Goal: Task Accomplishment & Management: Manage account settings

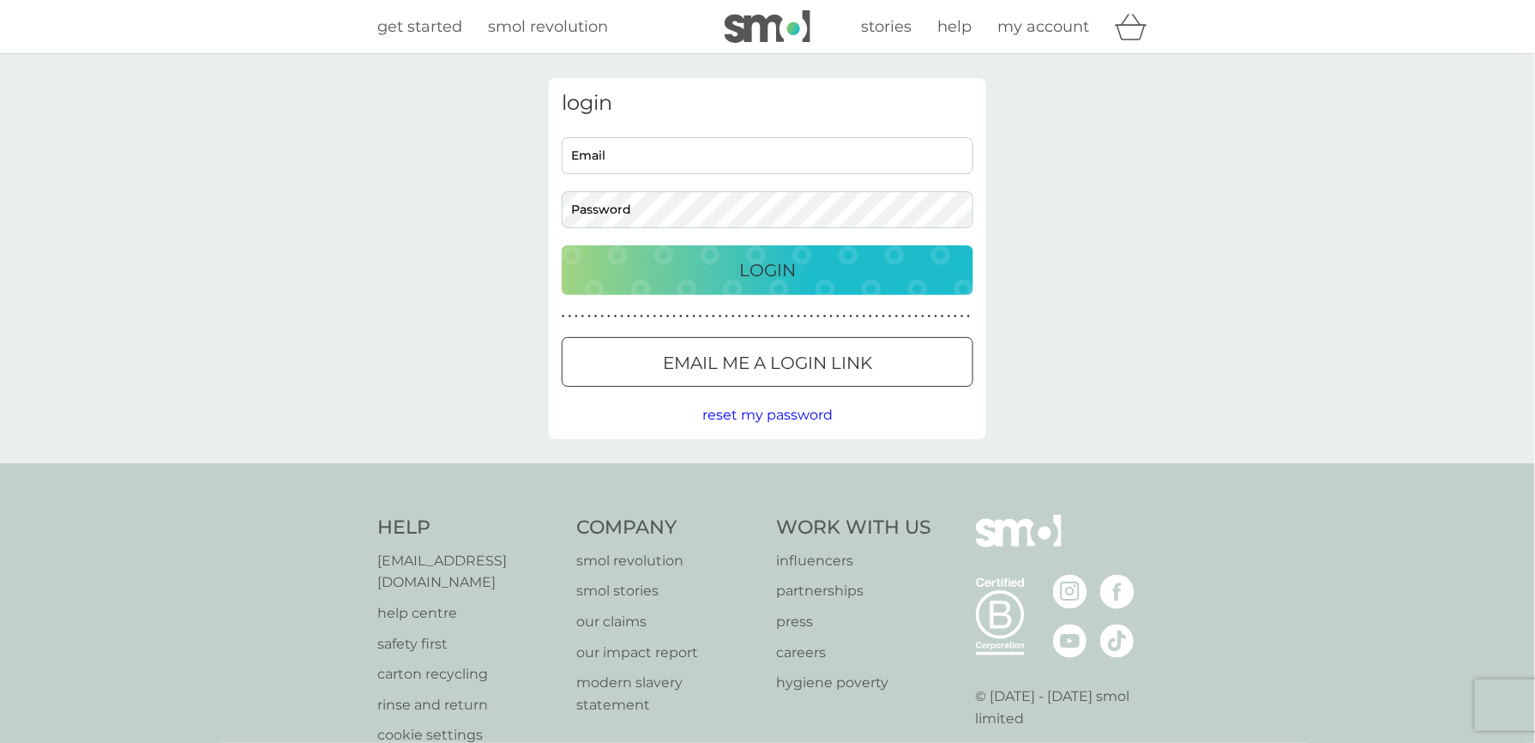
type input "[PERSON_NAME][EMAIL_ADDRESS][DOMAIN_NAME]"
click at [732, 275] on div "Login" at bounding box center [767, 269] width 377 height 27
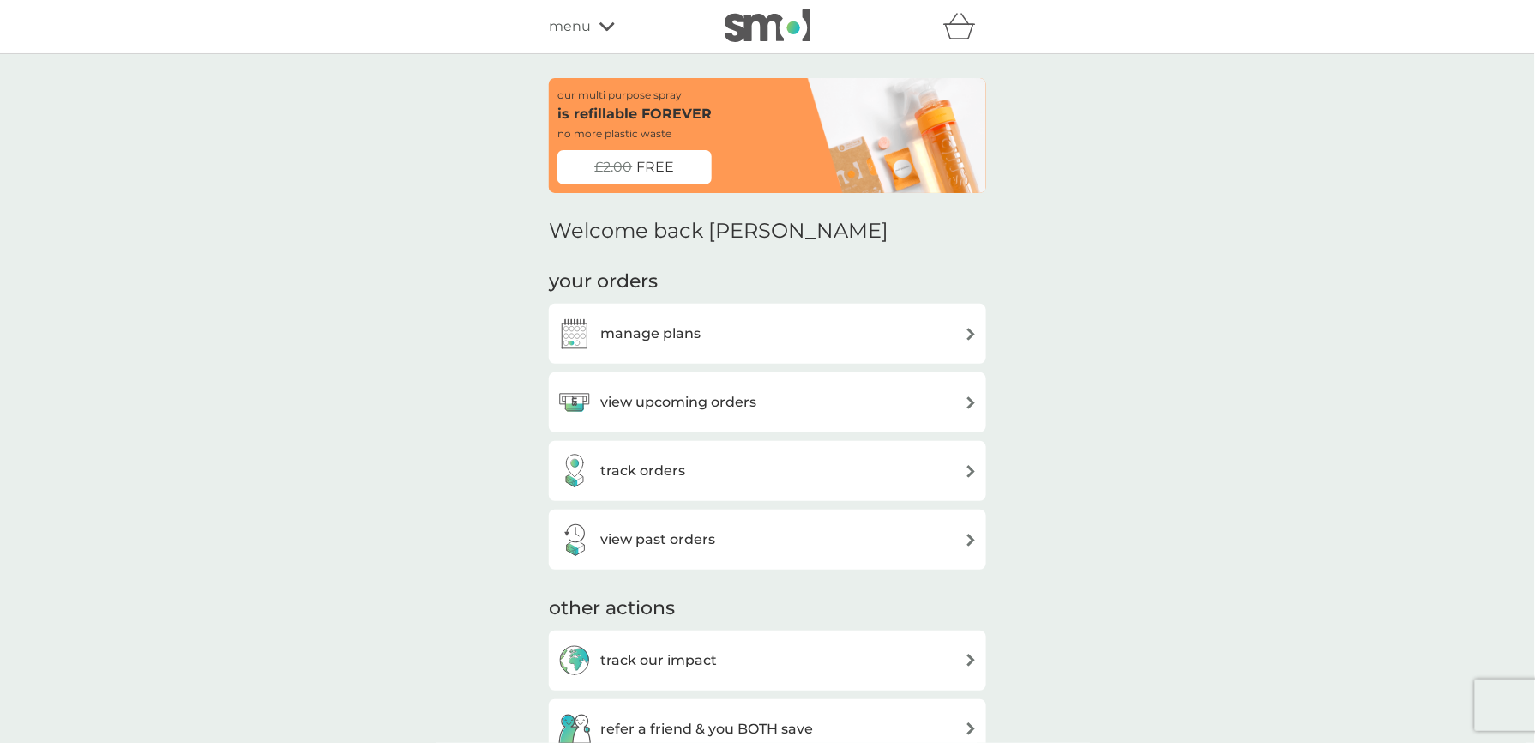
click at [972, 334] on img at bounding box center [971, 334] width 13 height 13
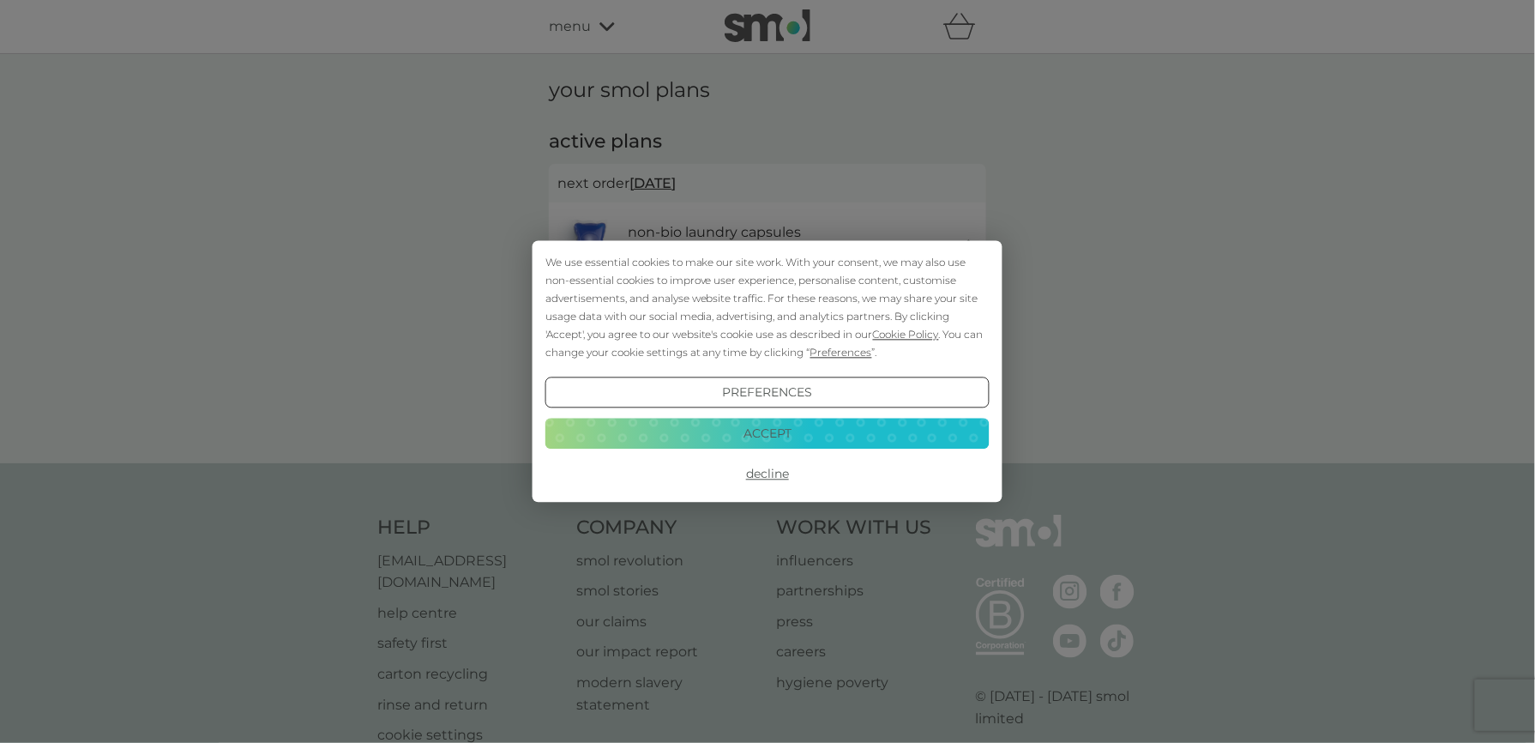
click at [762, 429] on button "Accept" at bounding box center [767, 433] width 444 height 31
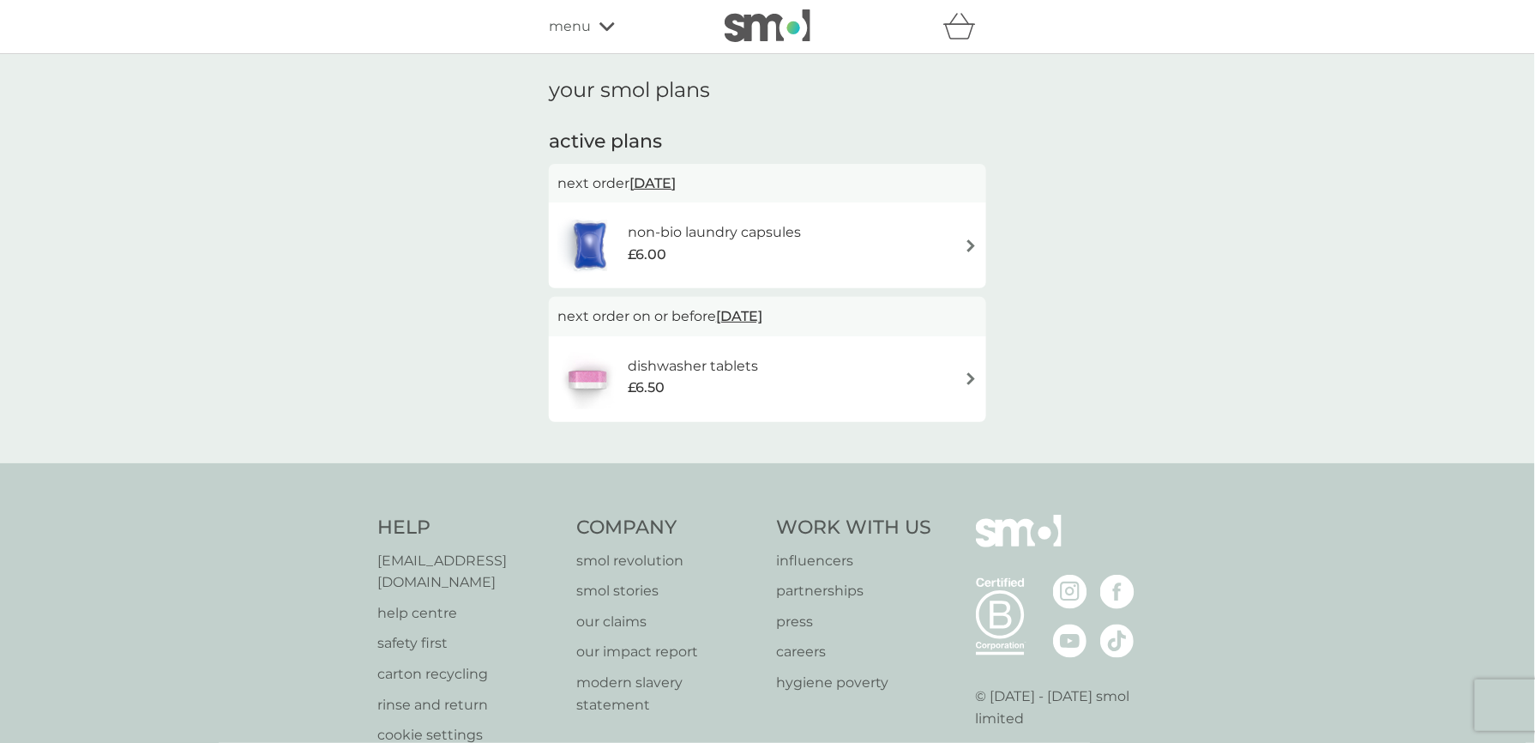
click at [969, 376] on img at bounding box center [971, 378] width 13 height 13
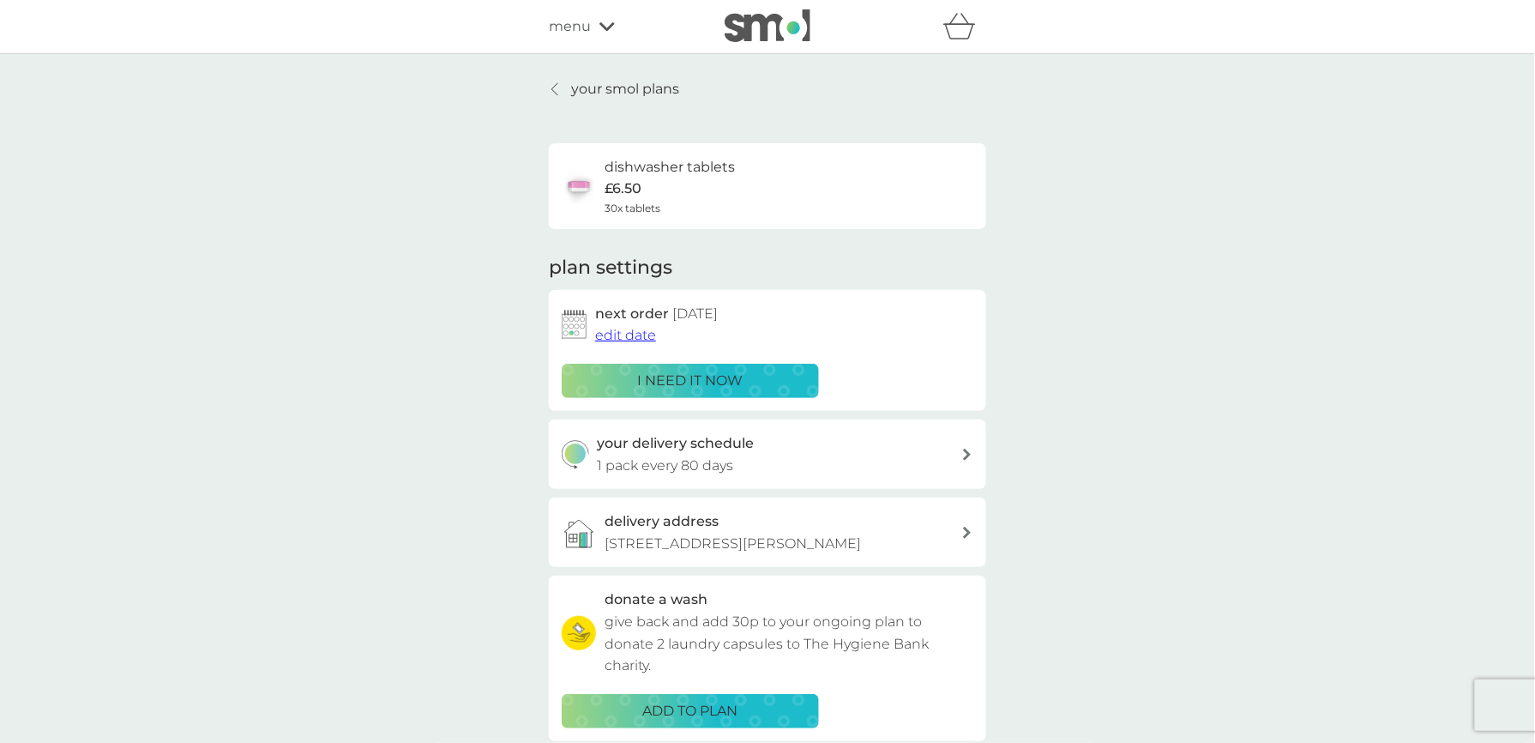
click at [662, 378] on p "i need it now" at bounding box center [690, 381] width 105 height 22
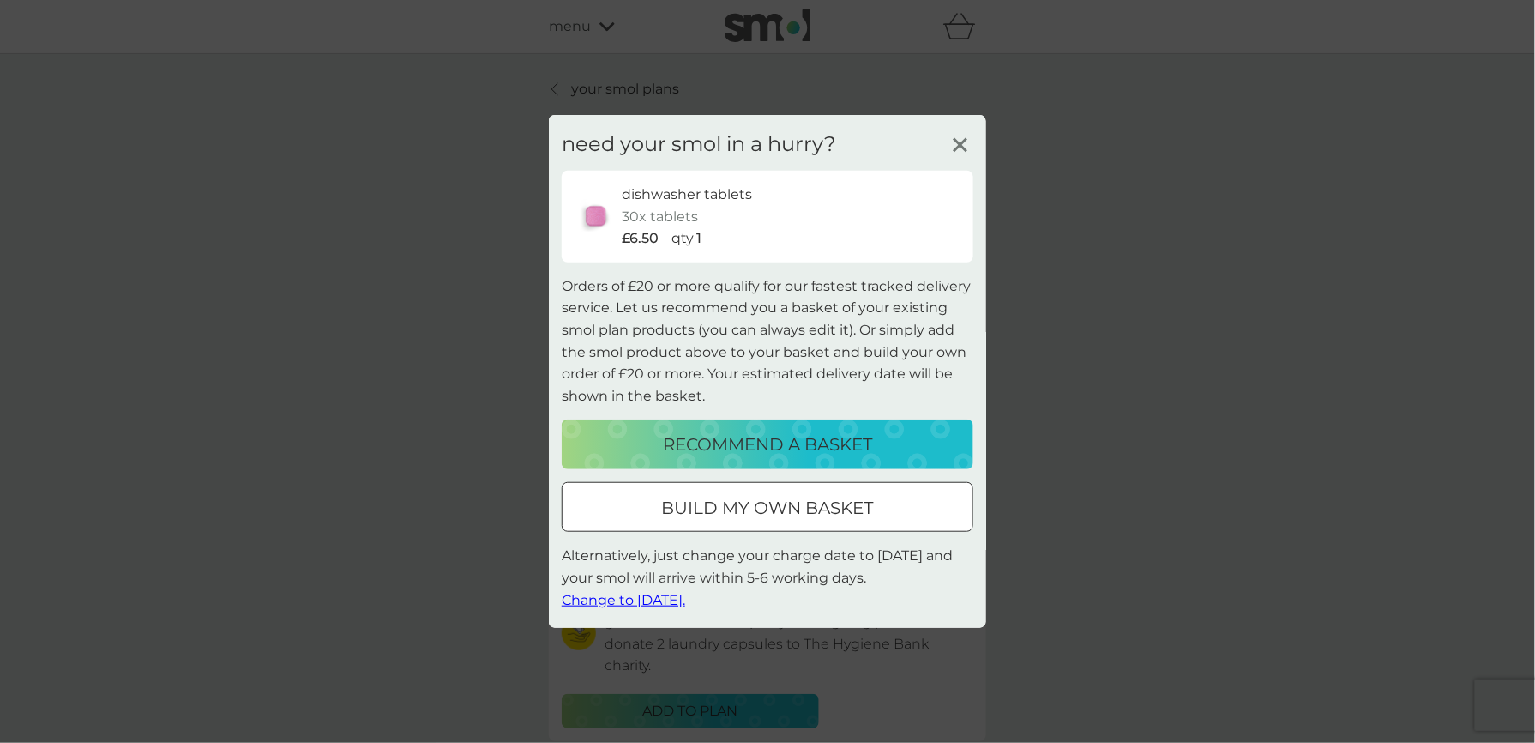
click at [639, 602] on span "Change to [DATE]." at bounding box center [623, 599] width 123 height 16
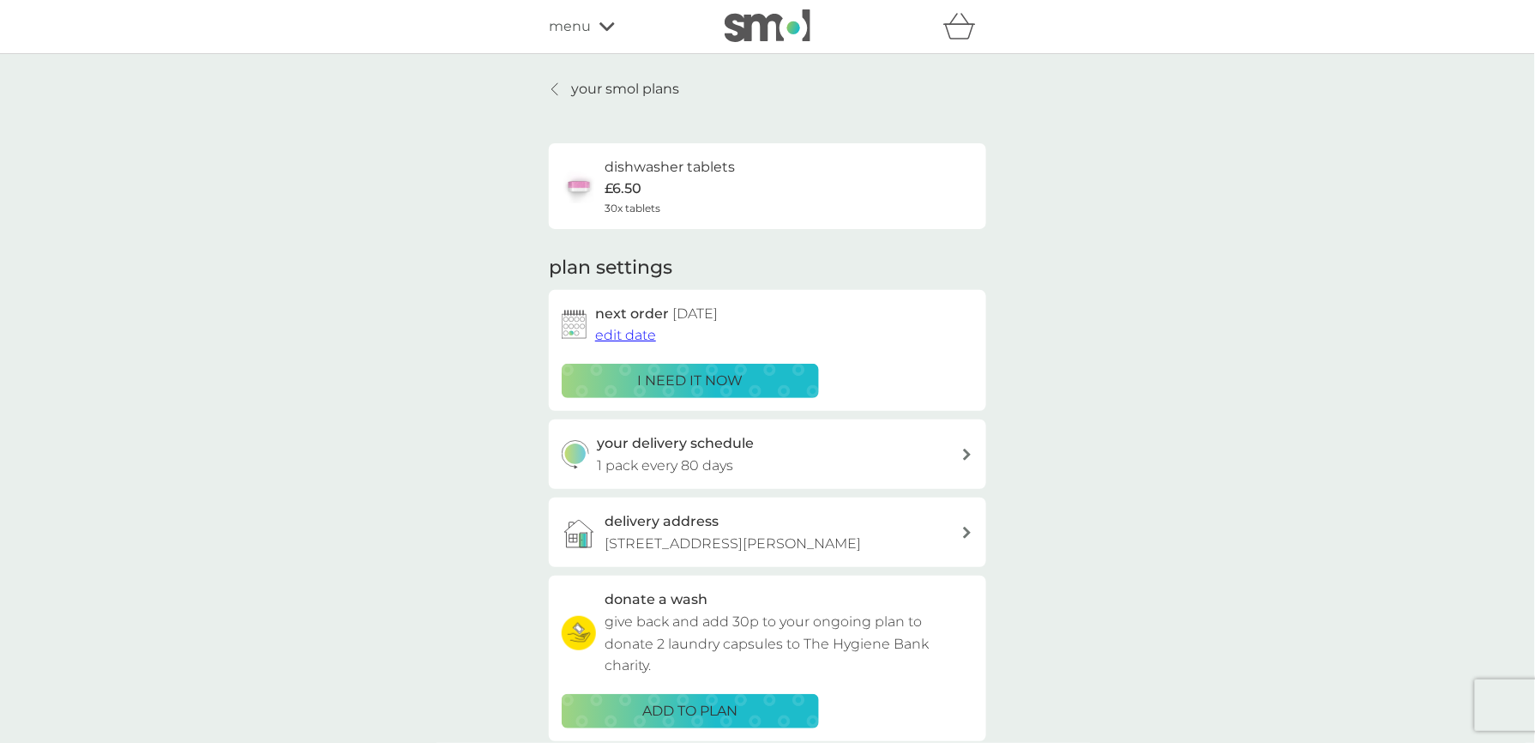
click at [820, 429] on div "your delivery schedule 1 pack every 80 days" at bounding box center [767, 453] width 437 height 69
select select "77"
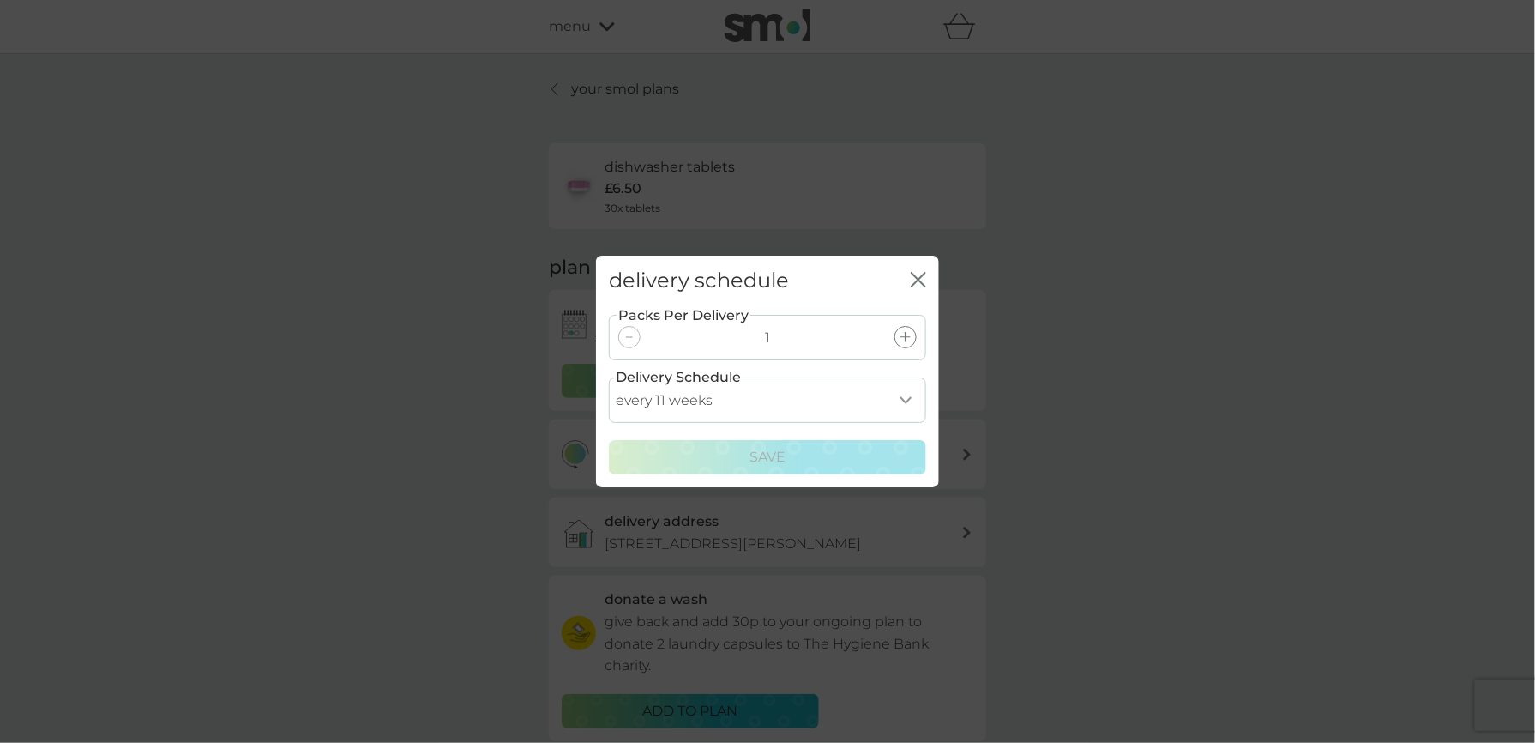
click at [820, 429] on div "Packs Per Delivery 1 Delivery Schedule every 1 week every 2 weeks every 3 weeks…" at bounding box center [767, 390] width 317 height 168
click at [923, 278] on icon "close" at bounding box center [918, 279] width 15 height 15
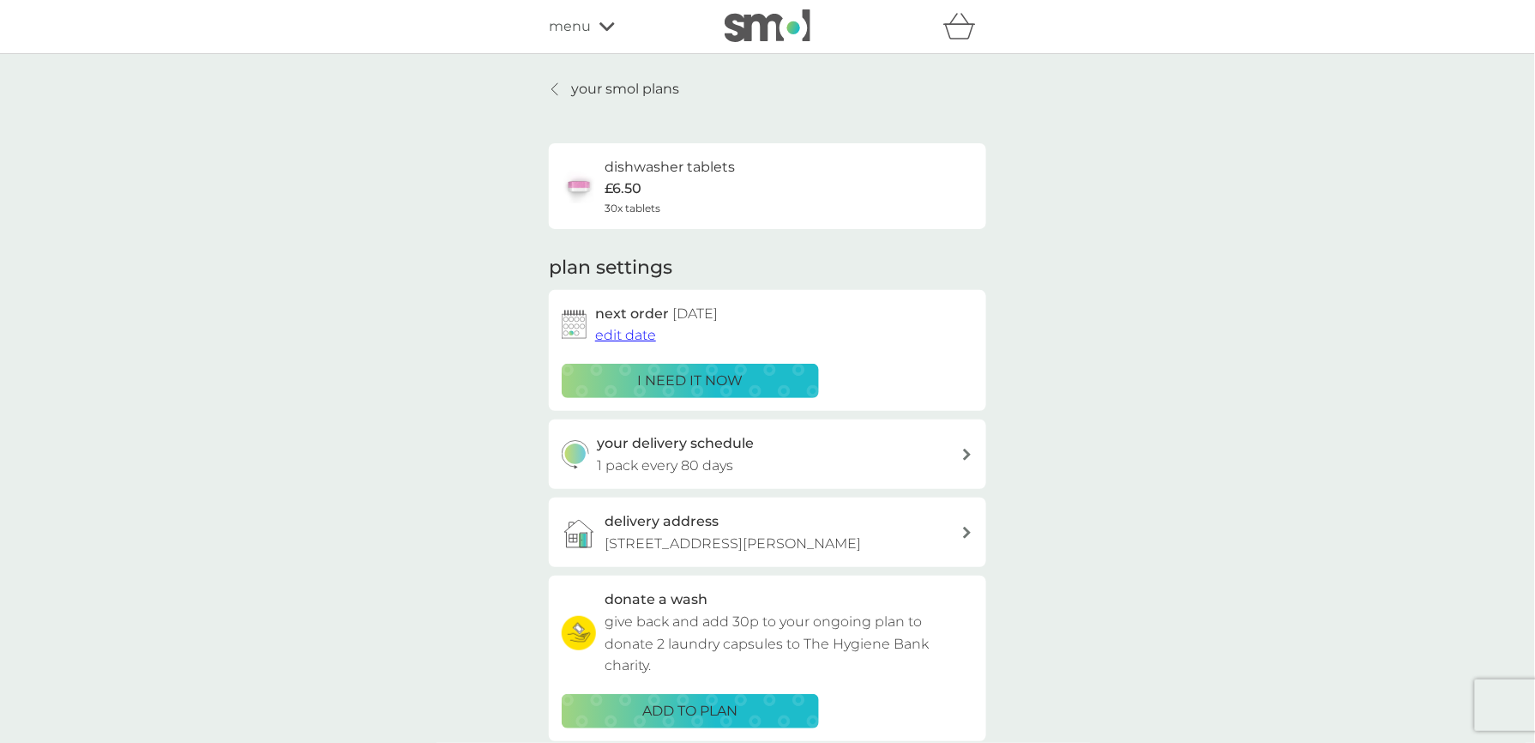
click at [568, 319] on img at bounding box center [574, 324] width 25 height 29
click at [659, 377] on p "i need it now" at bounding box center [690, 381] width 105 height 22
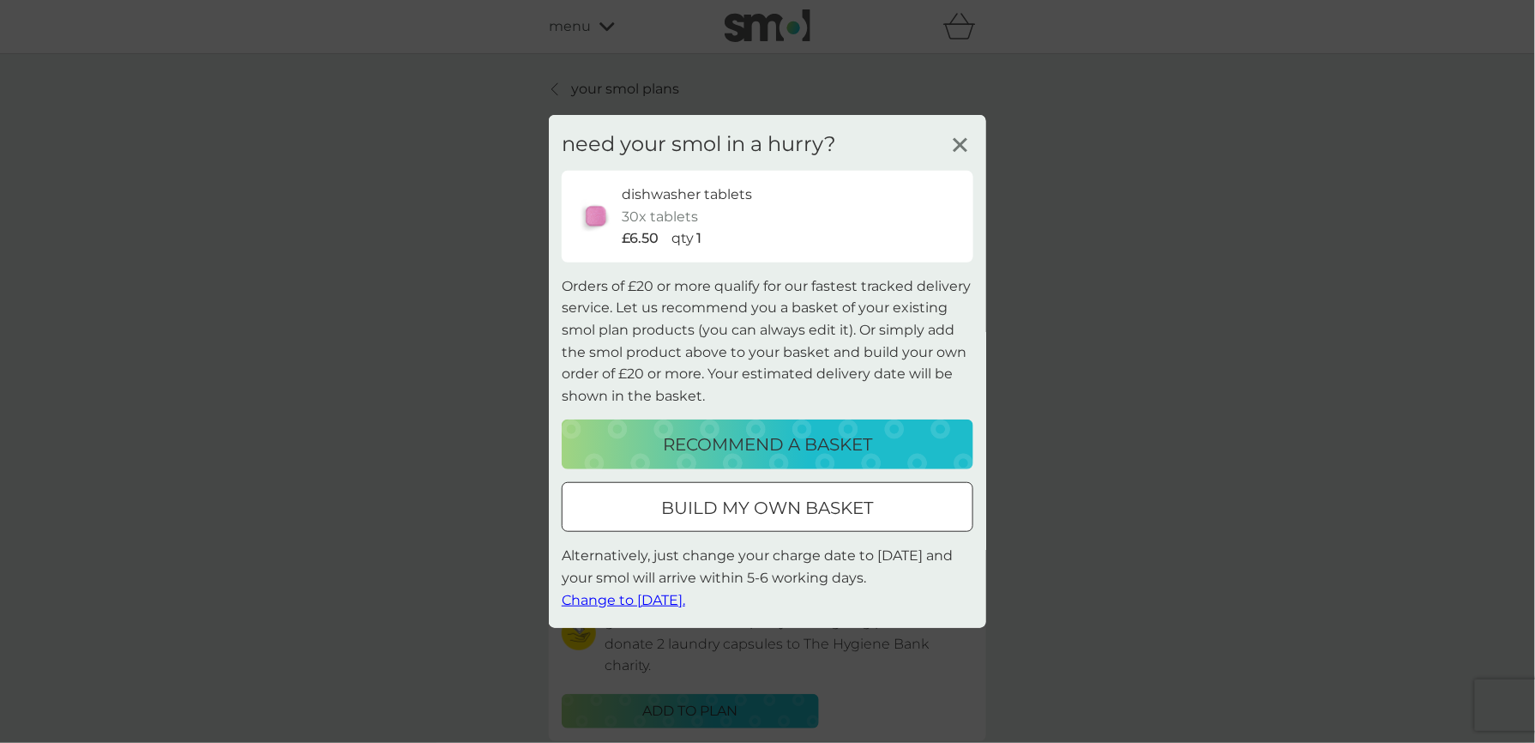
click at [626, 598] on span "Change to [DATE]." at bounding box center [623, 599] width 123 height 16
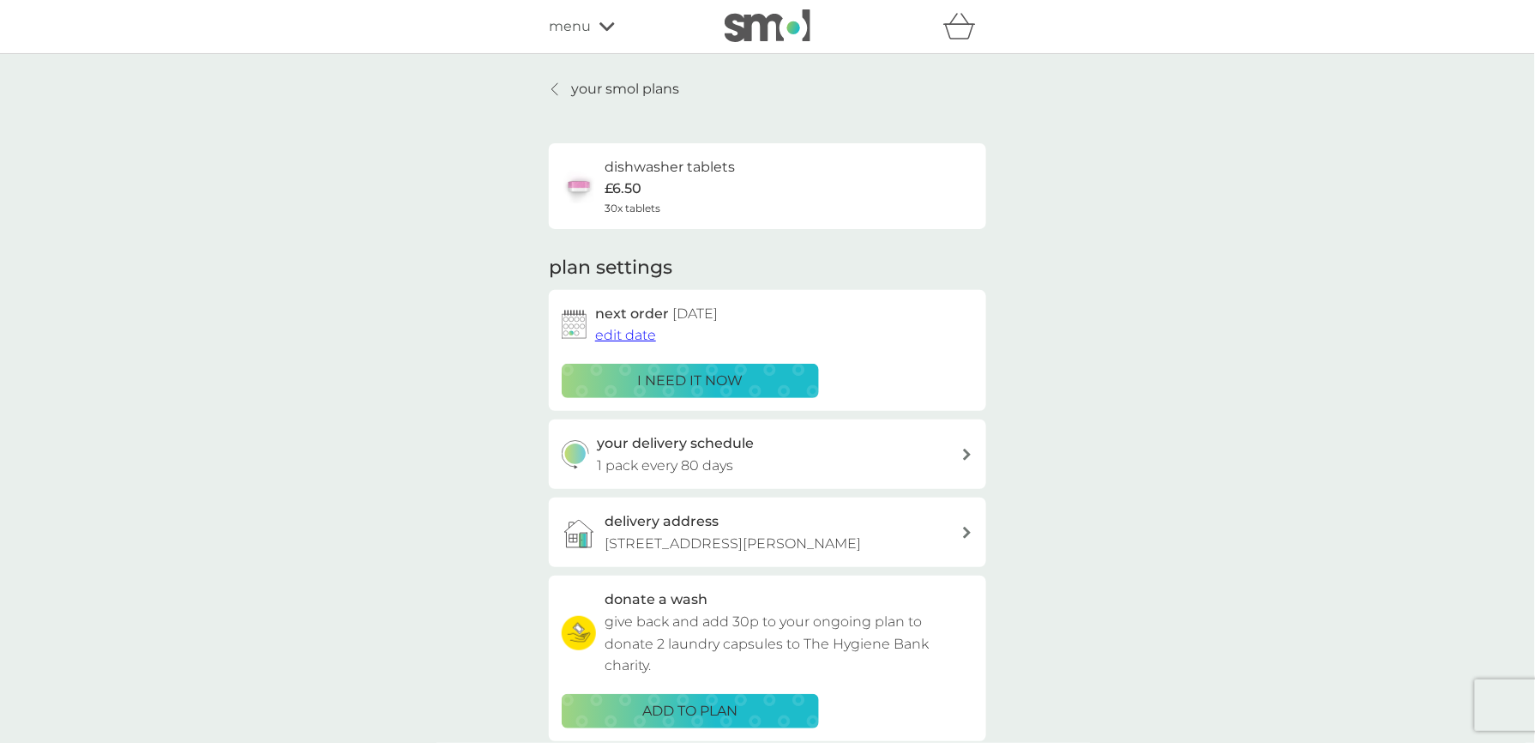
click at [642, 93] on p "your smol plans" at bounding box center [625, 89] width 108 height 22
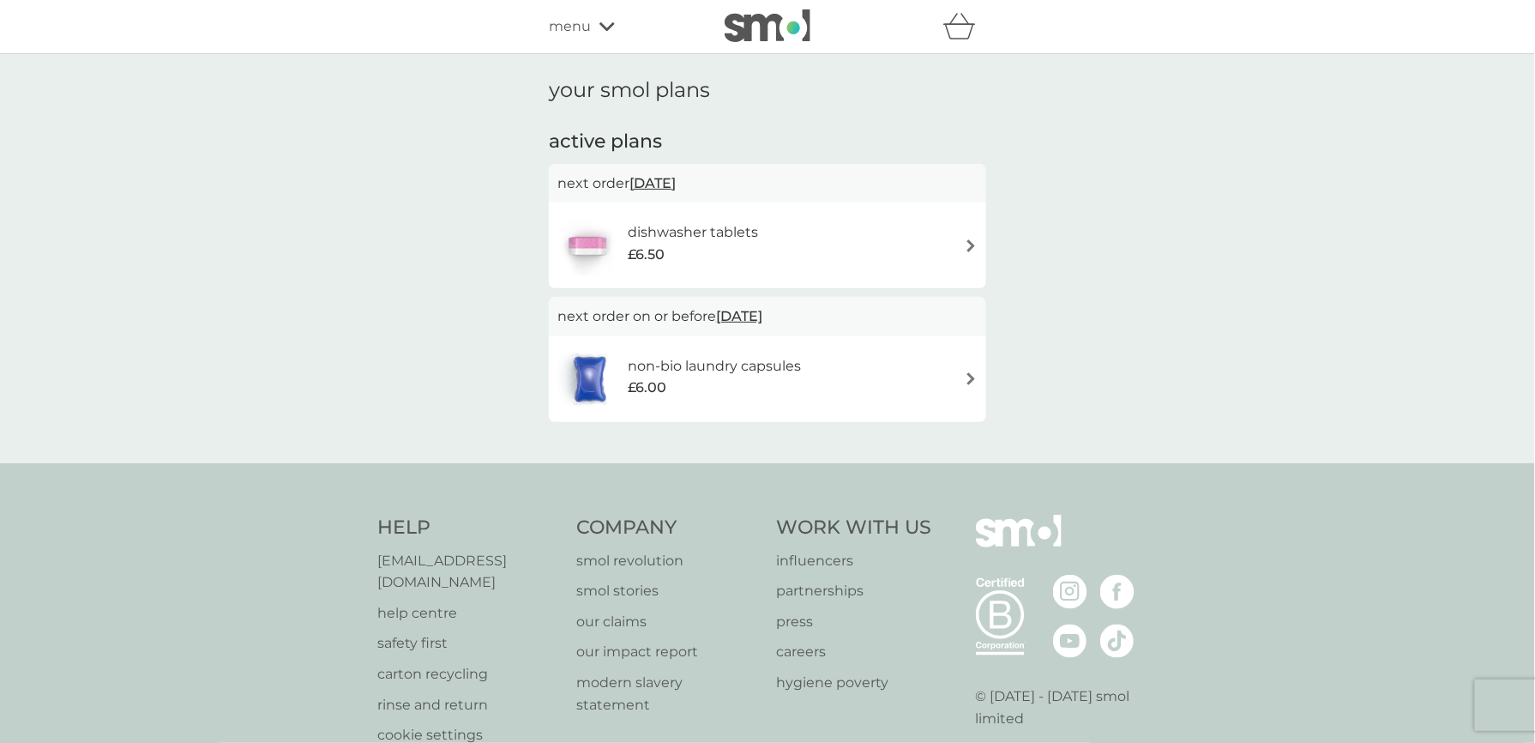
click at [972, 242] on img at bounding box center [971, 245] width 13 height 13
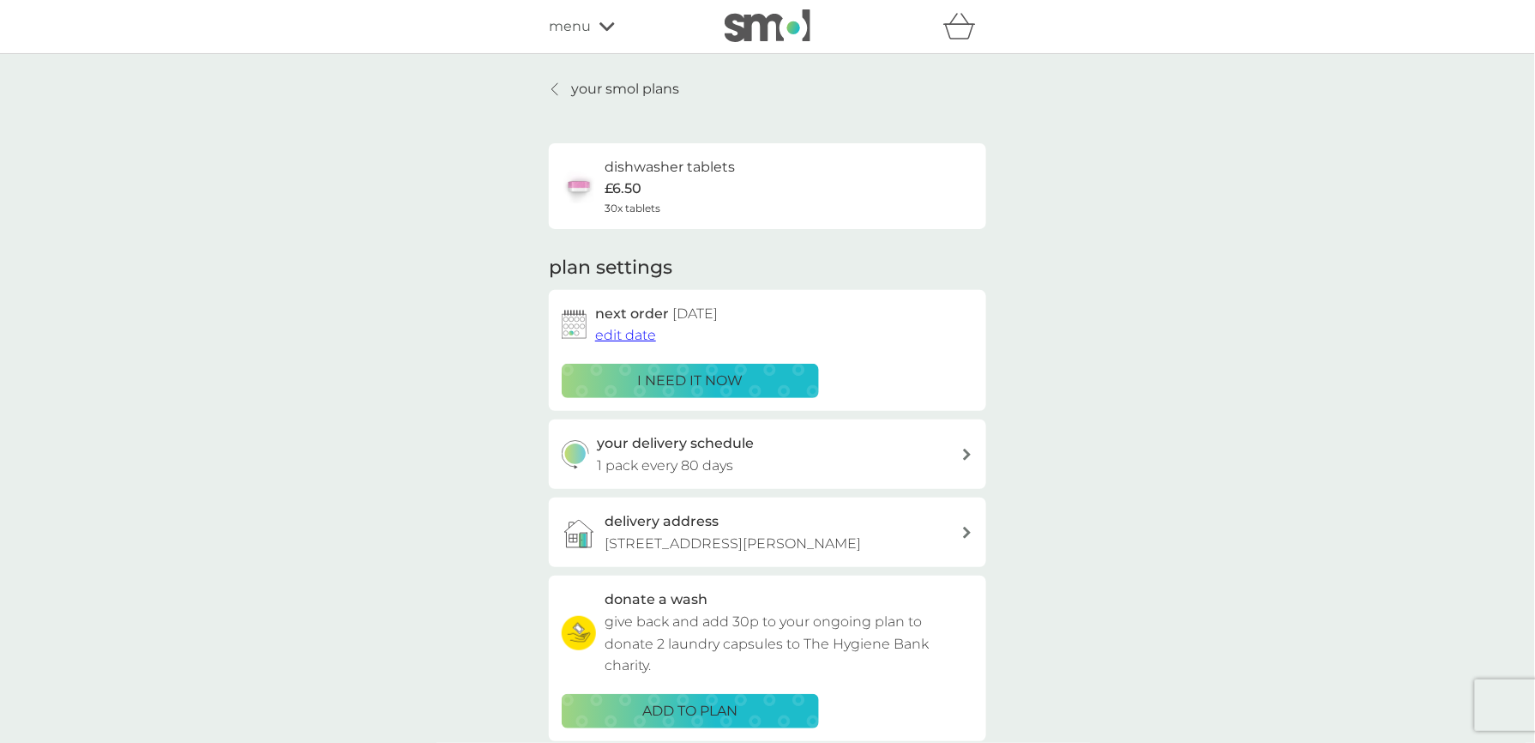
click at [608, 28] on icon at bounding box center [606, 26] width 15 height 9
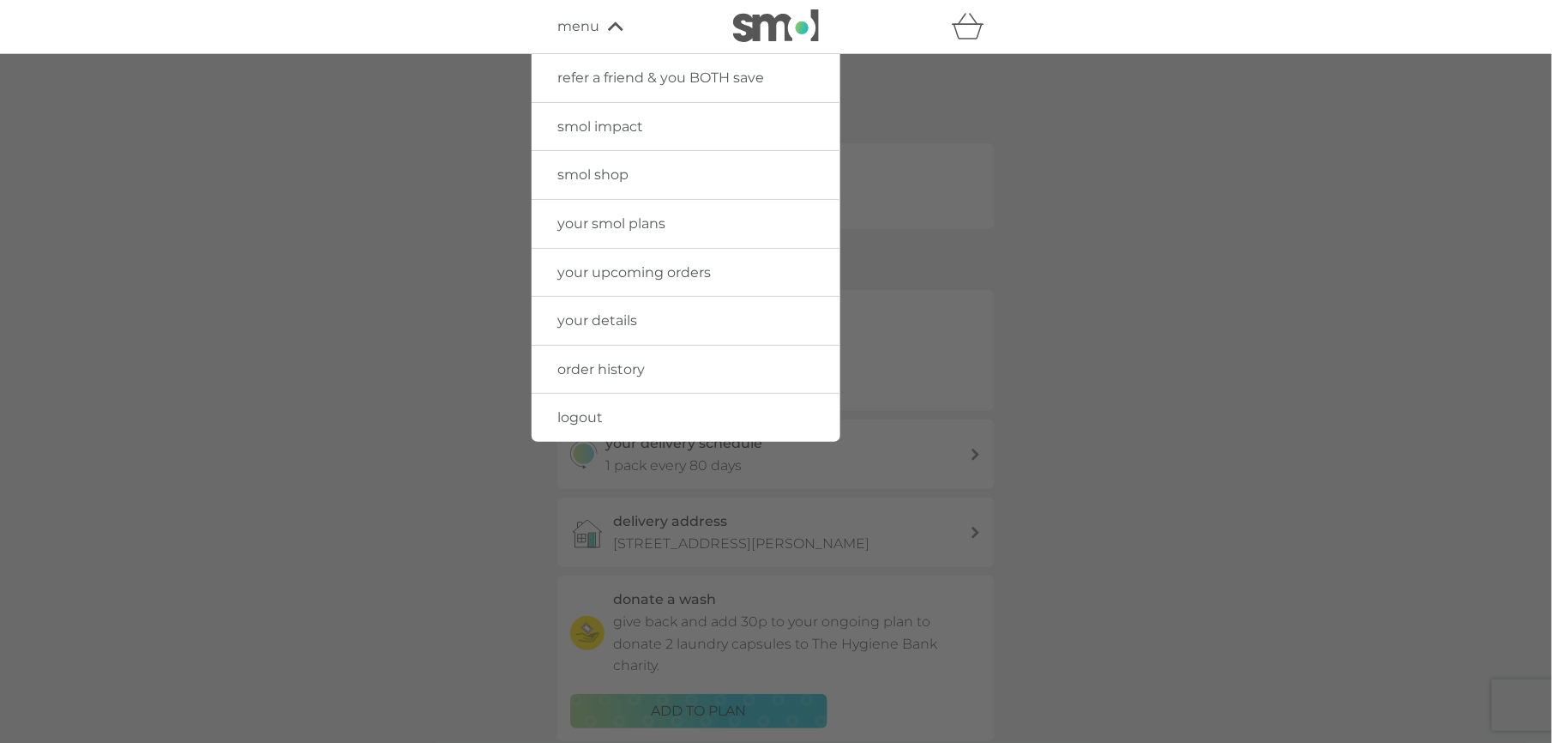
click at [609, 412] on link "logout" at bounding box center [686, 418] width 309 height 48
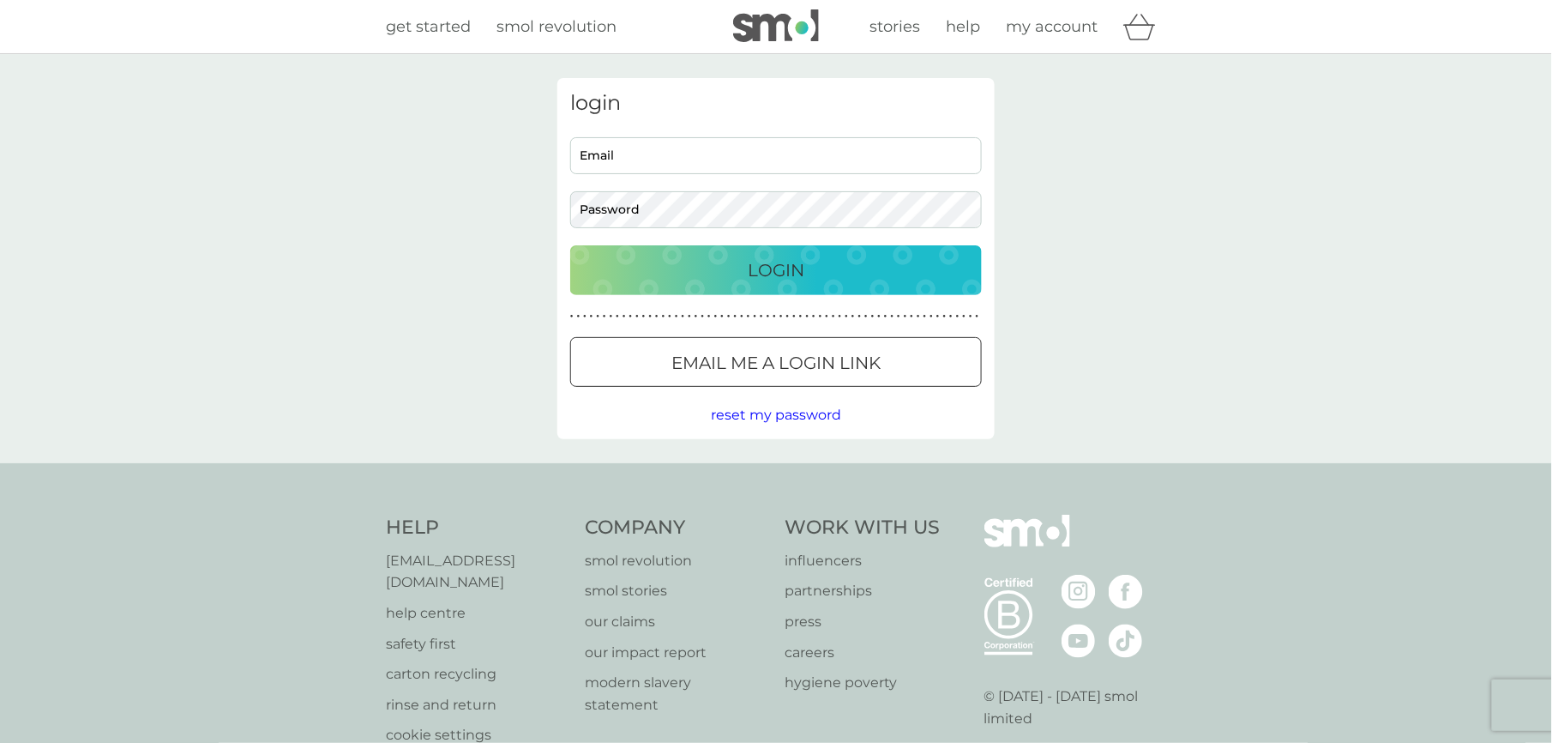
type input "[PERSON_NAME][EMAIL_ADDRESS][DOMAIN_NAME]"
